Goal: Task Accomplishment & Management: Complete application form

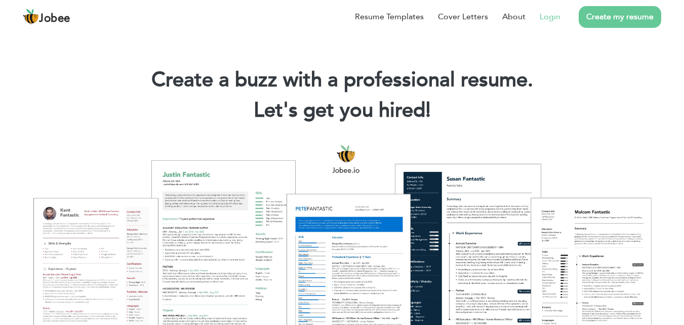
click at [552, 18] on link "Login" at bounding box center [550, 17] width 21 height 12
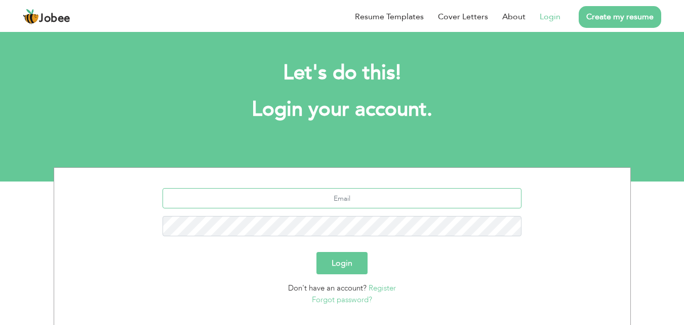
click at [441, 200] on input "text" at bounding box center [342, 198] width 359 height 20
type input "mohidbusiness00@gmail.com"
click at [353, 267] on button "Login" at bounding box center [342, 263] width 51 height 22
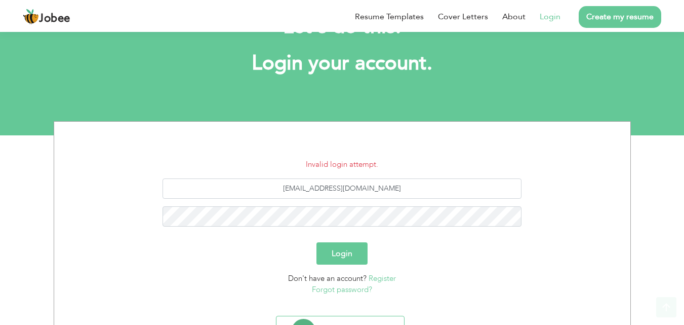
scroll to position [96, 0]
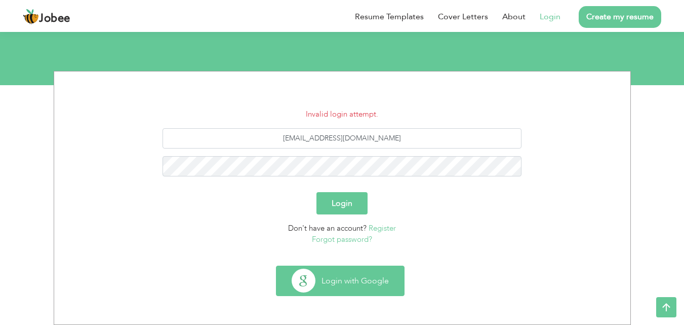
click at [354, 273] on button "Login with Google" at bounding box center [341, 280] width 128 height 29
click at [371, 274] on button "Login with Google" at bounding box center [341, 280] width 128 height 29
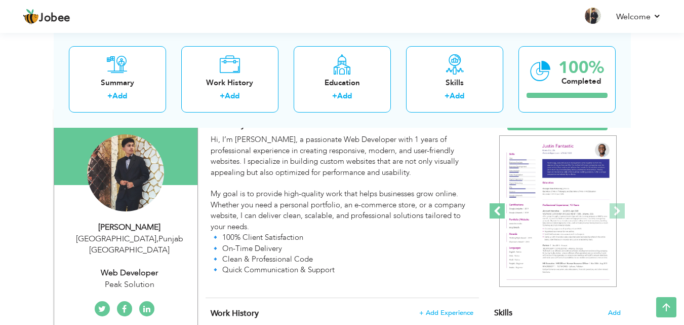
click at [499, 208] on span at bounding box center [497, 210] width 15 height 15
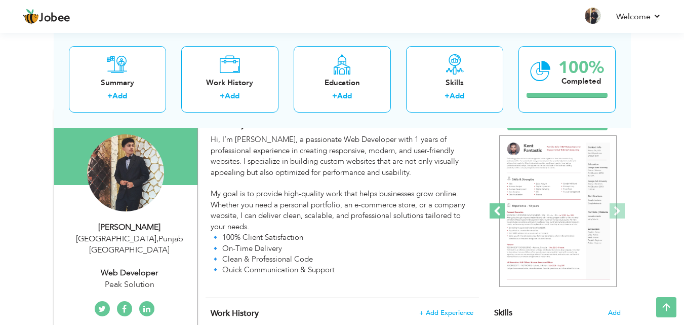
click at [499, 208] on span at bounding box center [497, 210] width 15 height 15
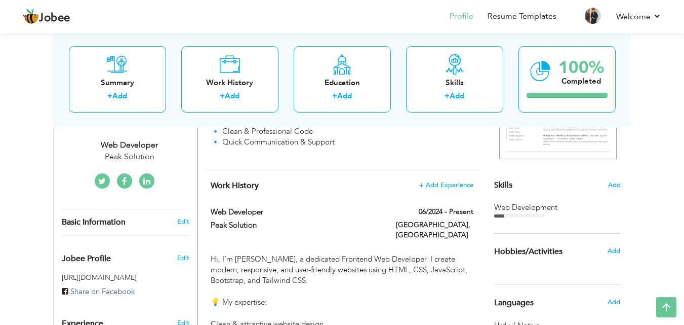
click at [391, 125] on div "Summary + Add Work History + Add Education + Add Skills + Add 100% Completed" at bounding box center [343, 78] width 578 height 97
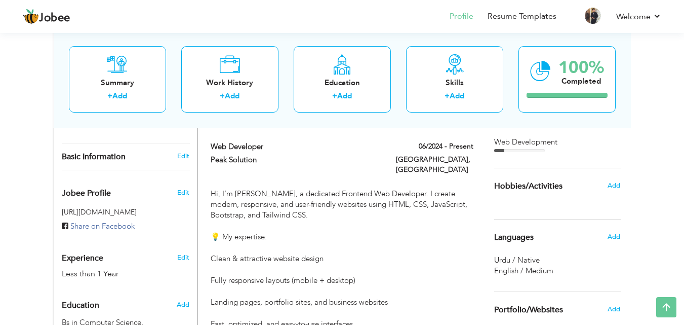
scroll to position [262, 0]
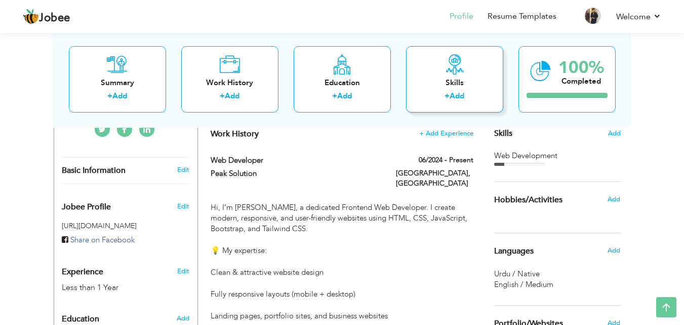
click at [476, 61] on div "Skills + Add" at bounding box center [454, 79] width 97 height 66
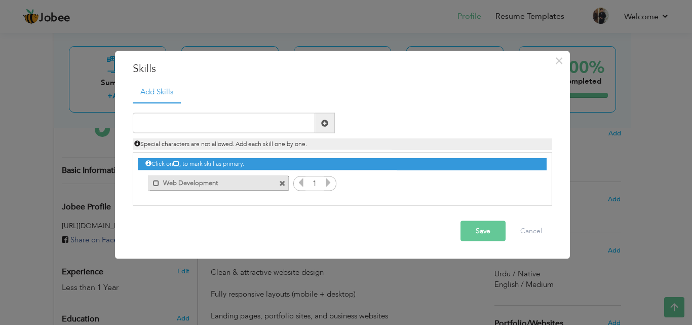
click at [497, 232] on button "Save" at bounding box center [482, 231] width 45 height 20
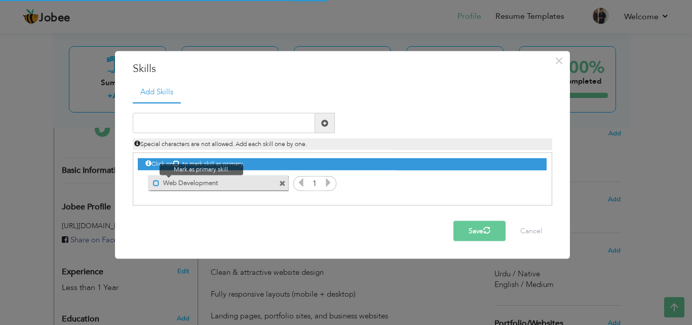
click at [153, 182] on span at bounding box center [156, 182] width 7 height 7
click at [156, 182] on span at bounding box center [158, 182] width 7 height 7
click at [481, 221] on button "Save" at bounding box center [479, 231] width 52 height 20
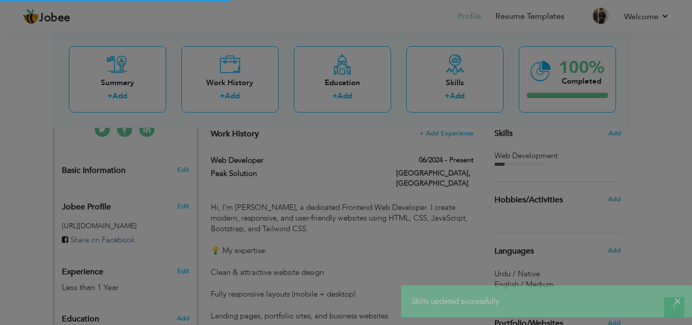
click at [522, 231] on body "Jobee Profile Resume Templates Resume Templates Cover Letters About My Resume W…" at bounding box center [346, 259] width 692 height 1043
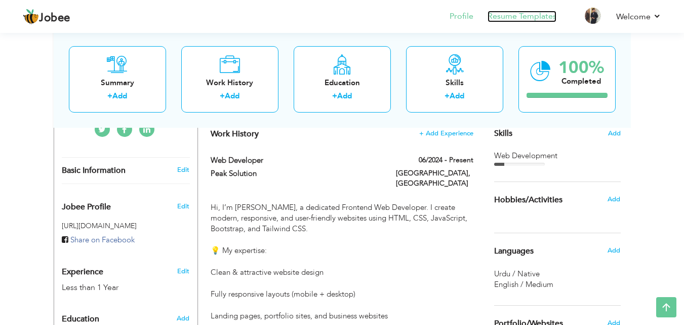
click at [513, 14] on link "Resume Templates" at bounding box center [522, 17] width 69 height 12
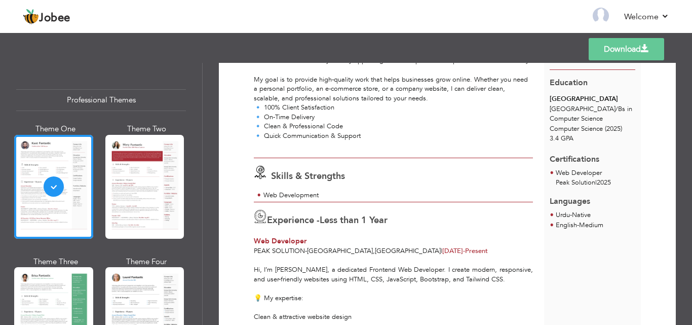
scroll to position [116, 0]
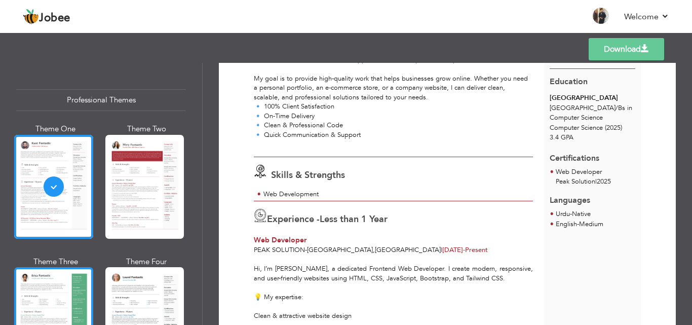
click at [49, 284] on div at bounding box center [53, 319] width 79 height 104
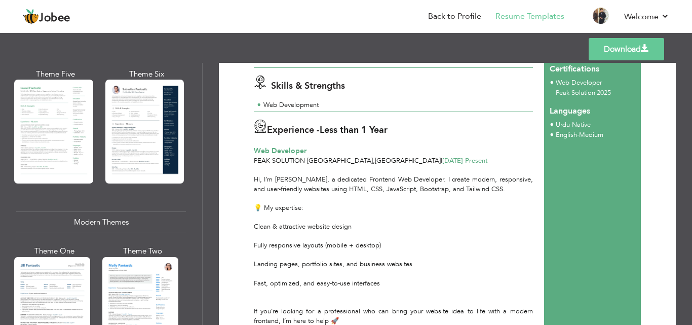
scroll to position [320, 0]
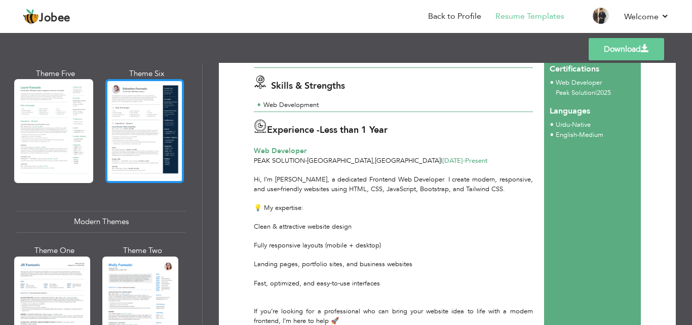
click at [146, 123] on div at bounding box center [144, 131] width 79 height 104
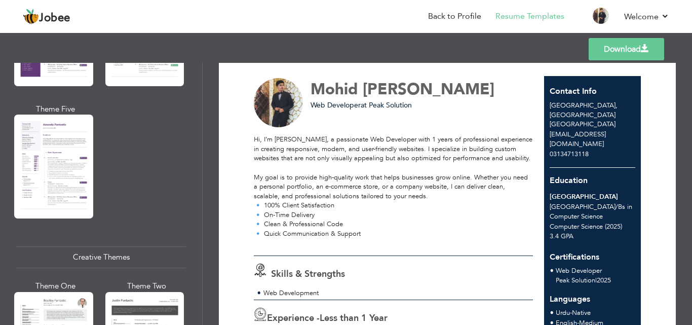
scroll to position [0, 0]
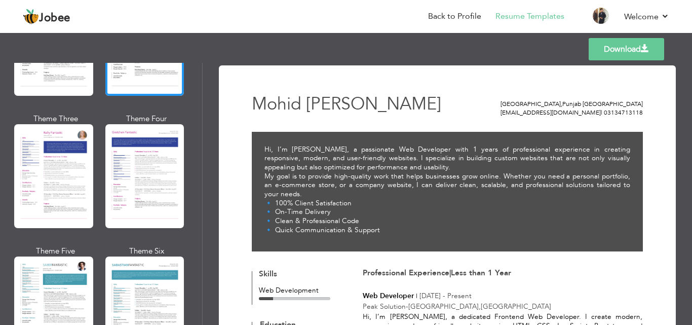
scroll to position [1332, 0]
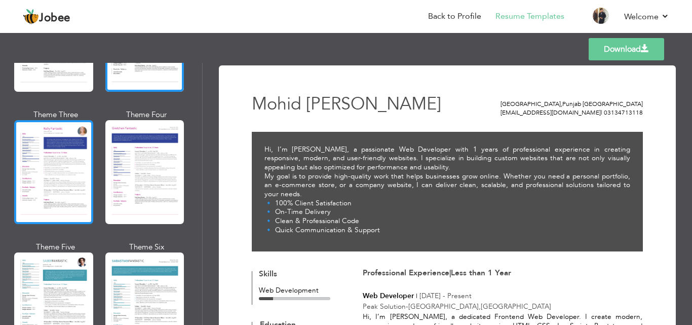
click at [74, 168] on div at bounding box center [53, 172] width 79 height 104
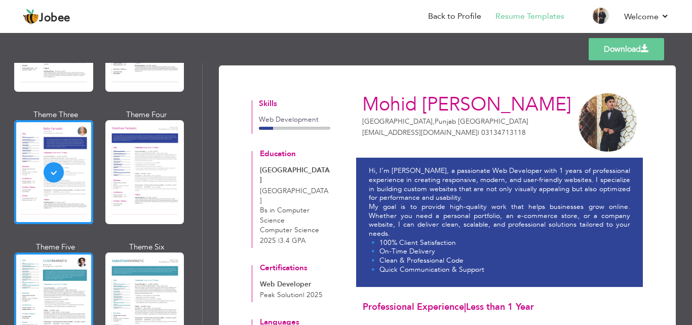
click at [61, 258] on div at bounding box center [53, 304] width 79 height 104
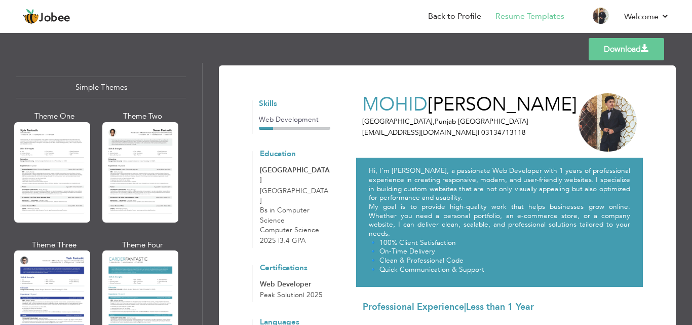
scroll to position [1763, 0]
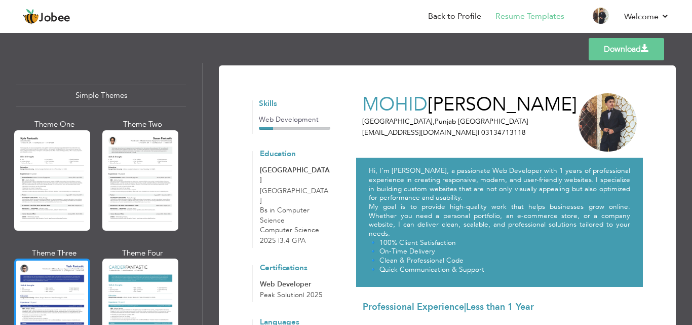
click at [44, 283] on div at bounding box center [52, 308] width 76 height 100
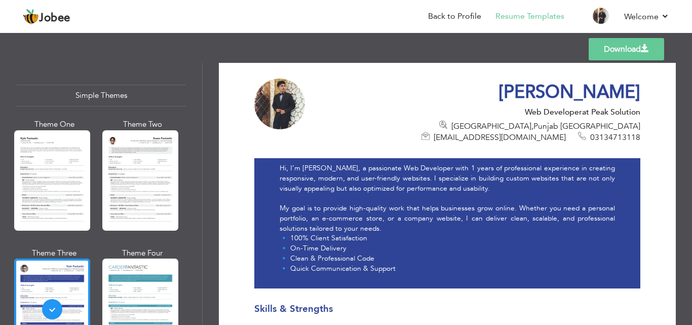
scroll to position [0, 0]
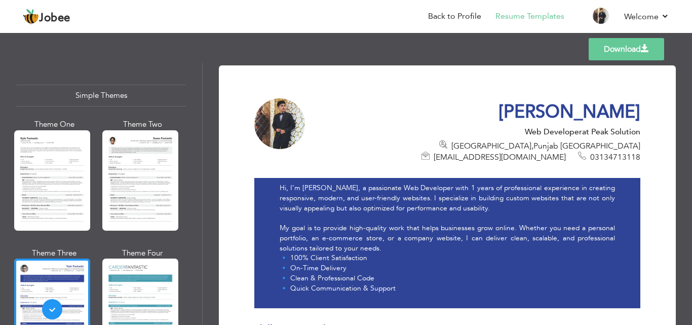
click at [633, 53] on link "Download" at bounding box center [626, 49] width 75 height 22
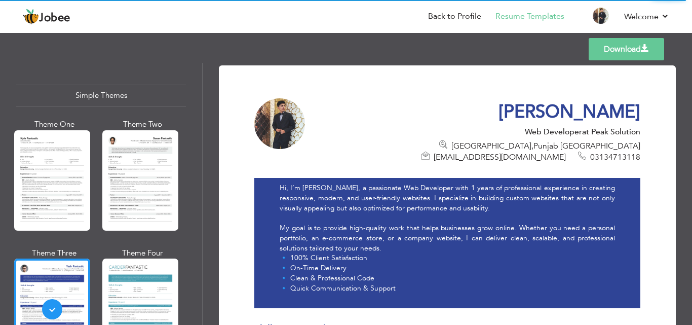
click at [632, 47] on link "Download" at bounding box center [626, 49] width 75 height 22
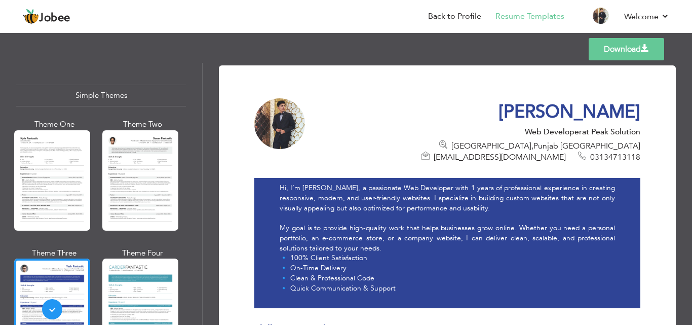
click at [611, 49] on link "Download" at bounding box center [626, 49] width 75 height 22
